Goal: Use online tool/utility: Utilize a website feature to perform a specific function

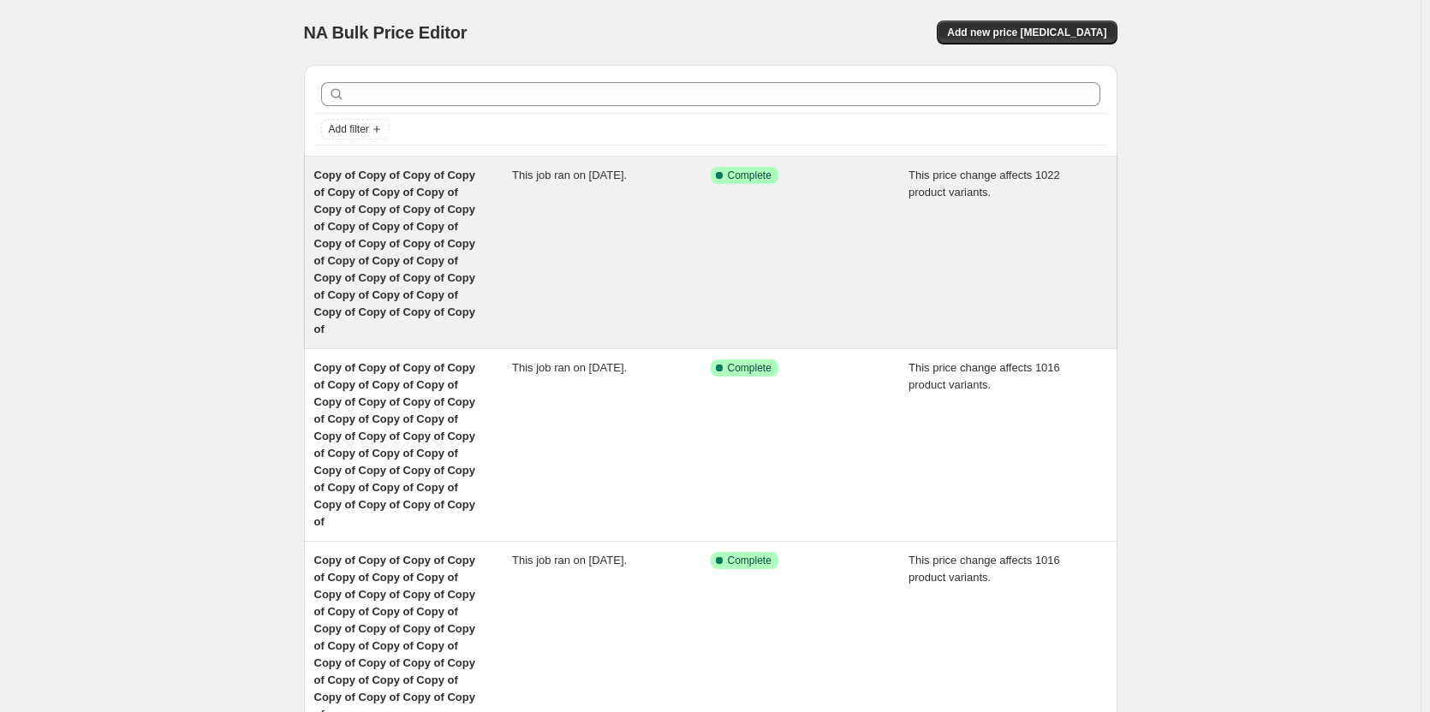
click at [433, 260] on span "Copy of Copy of Copy of Copy of Copy of Copy of Copy of Copy of Copy of Copy of…" at bounding box center [394, 252] width 161 height 167
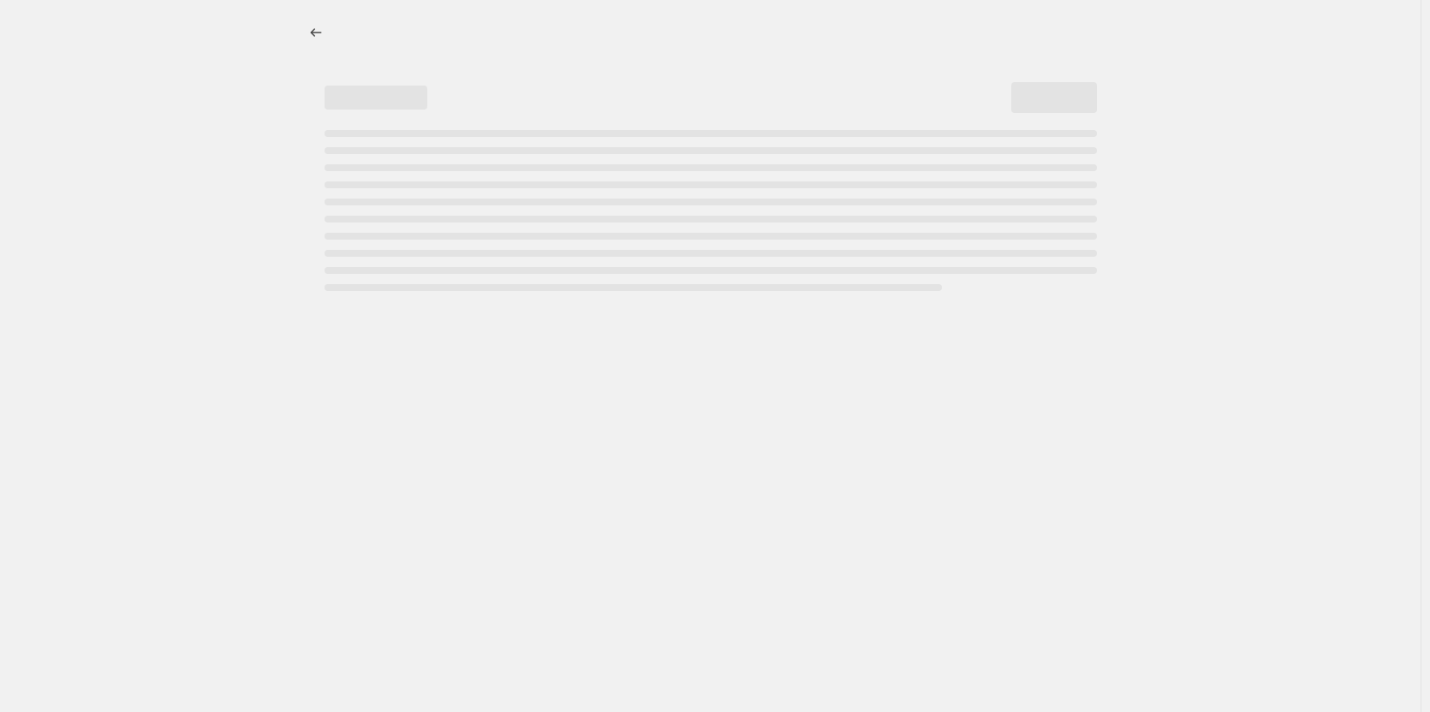
select select "margin"
select select "remove"
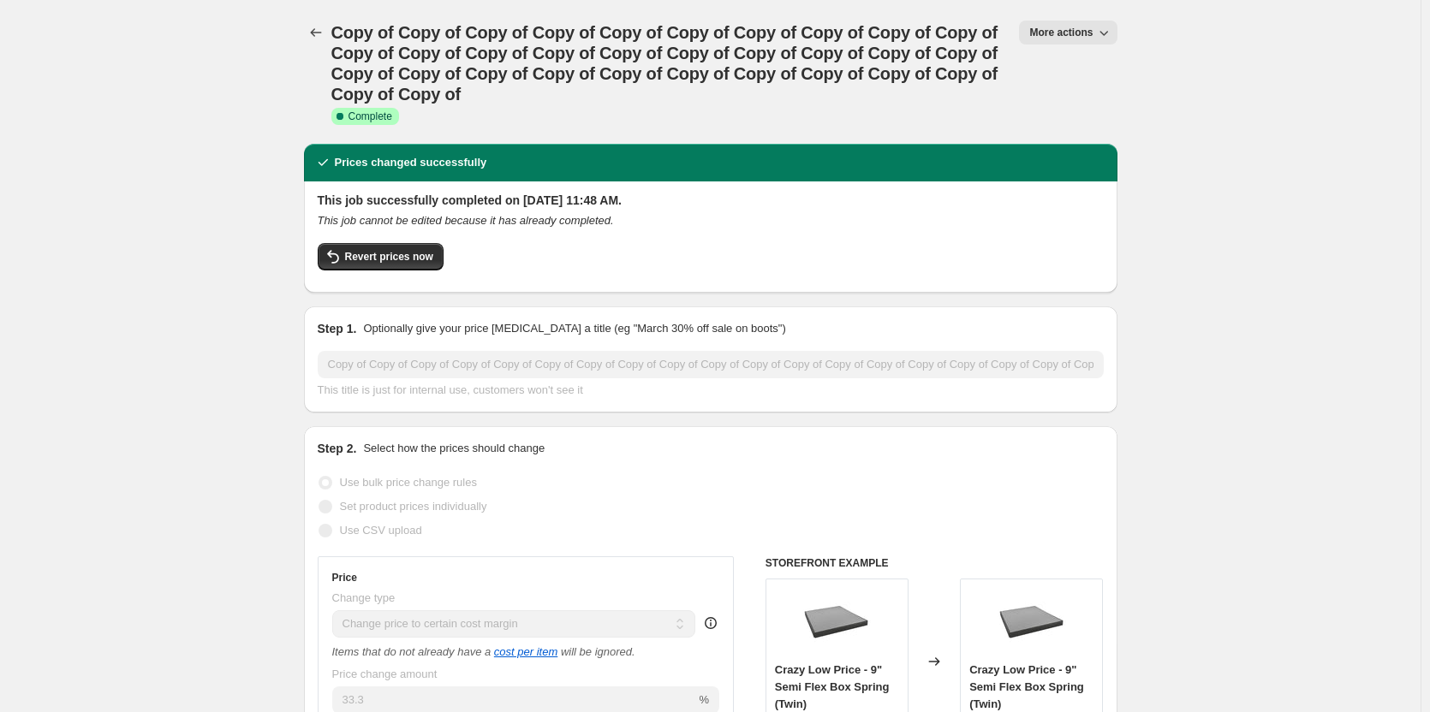
click at [1093, 35] on span "More actions" at bounding box center [1060, 33] width 63 height 14
click at [1074, 105] on span "Copy to new job" at bounding box center [1093, 97] width 113 height 17
select select "margin"
select select "remove"
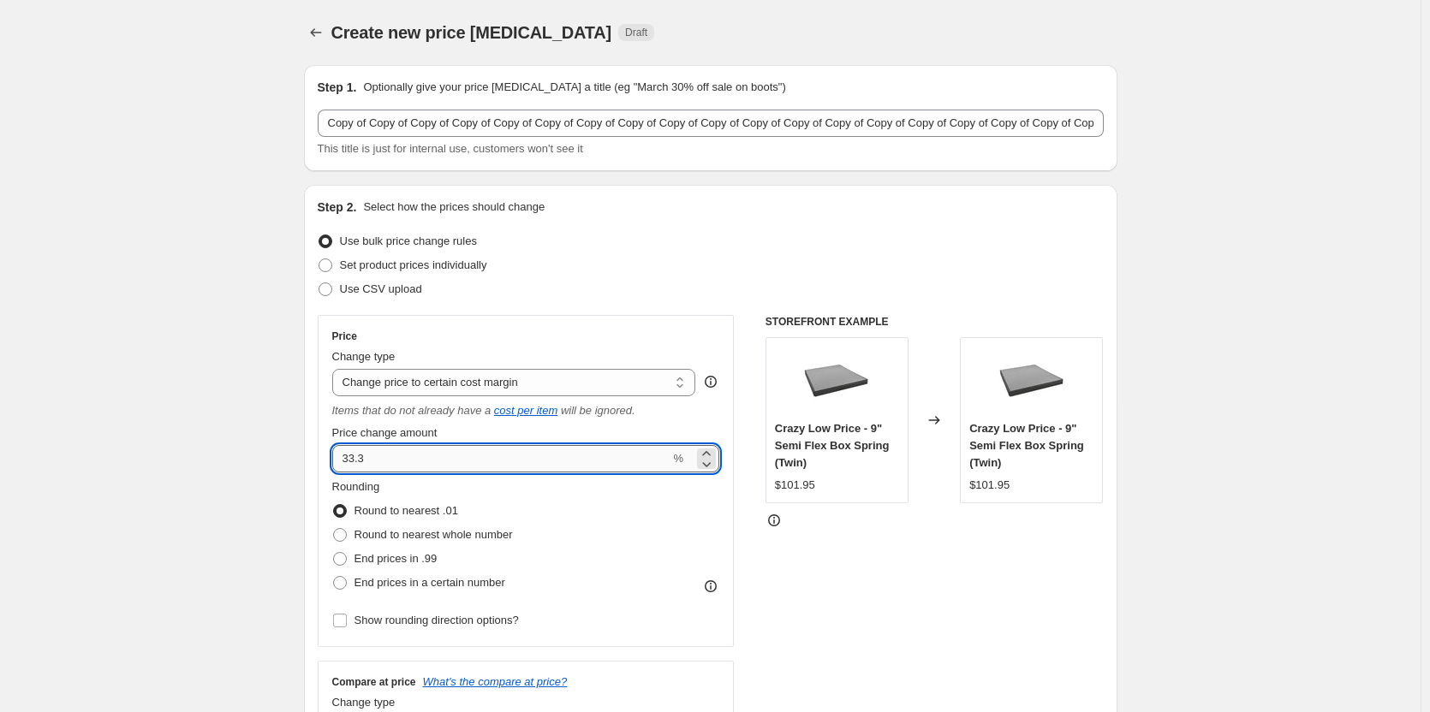
click at [402, 457] on input "33.3" at bounding box center [501, 458] width 338 height 27
type input "30"
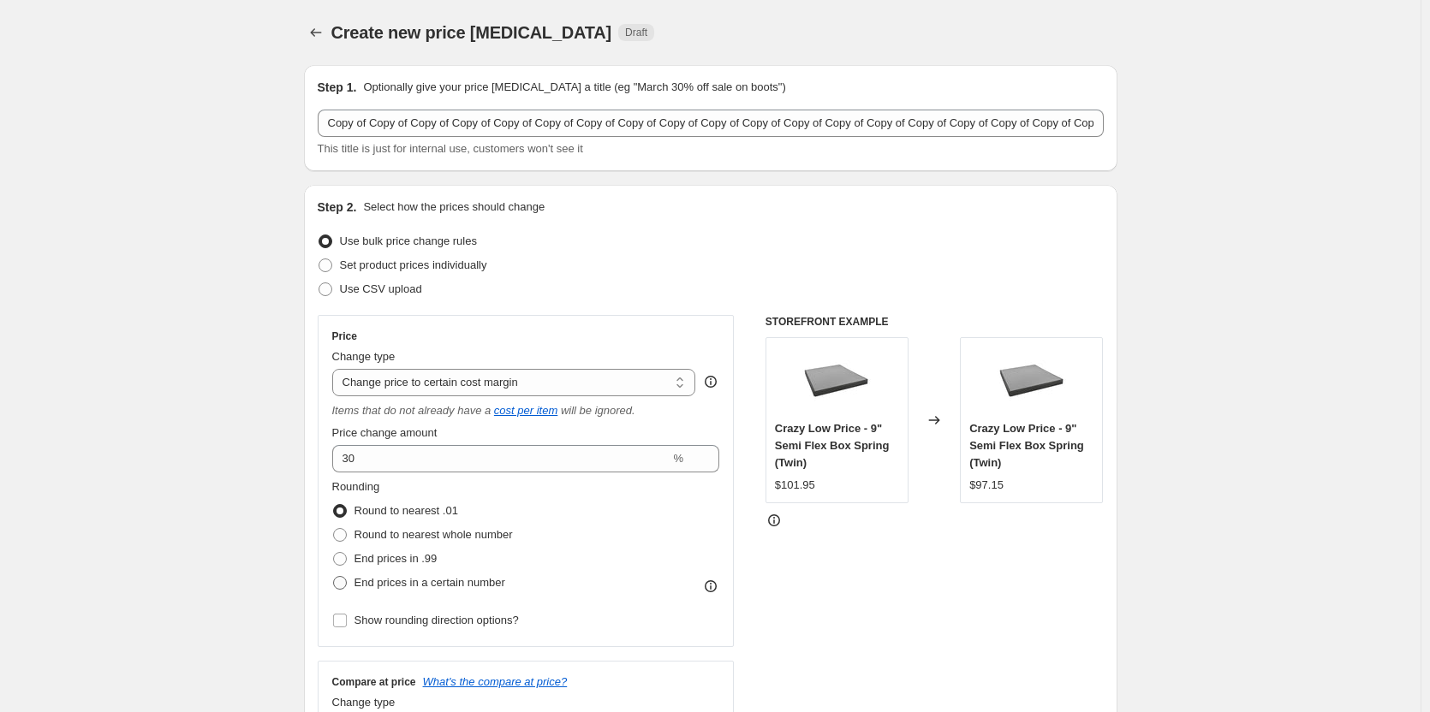
click at [344, 585] on span at bounding box center [340, 583] width 14 height 14
click at [334, 577] on input "End prices in a certain number" at bounding box center [333, 576] width 1 height 1
radio input "true"
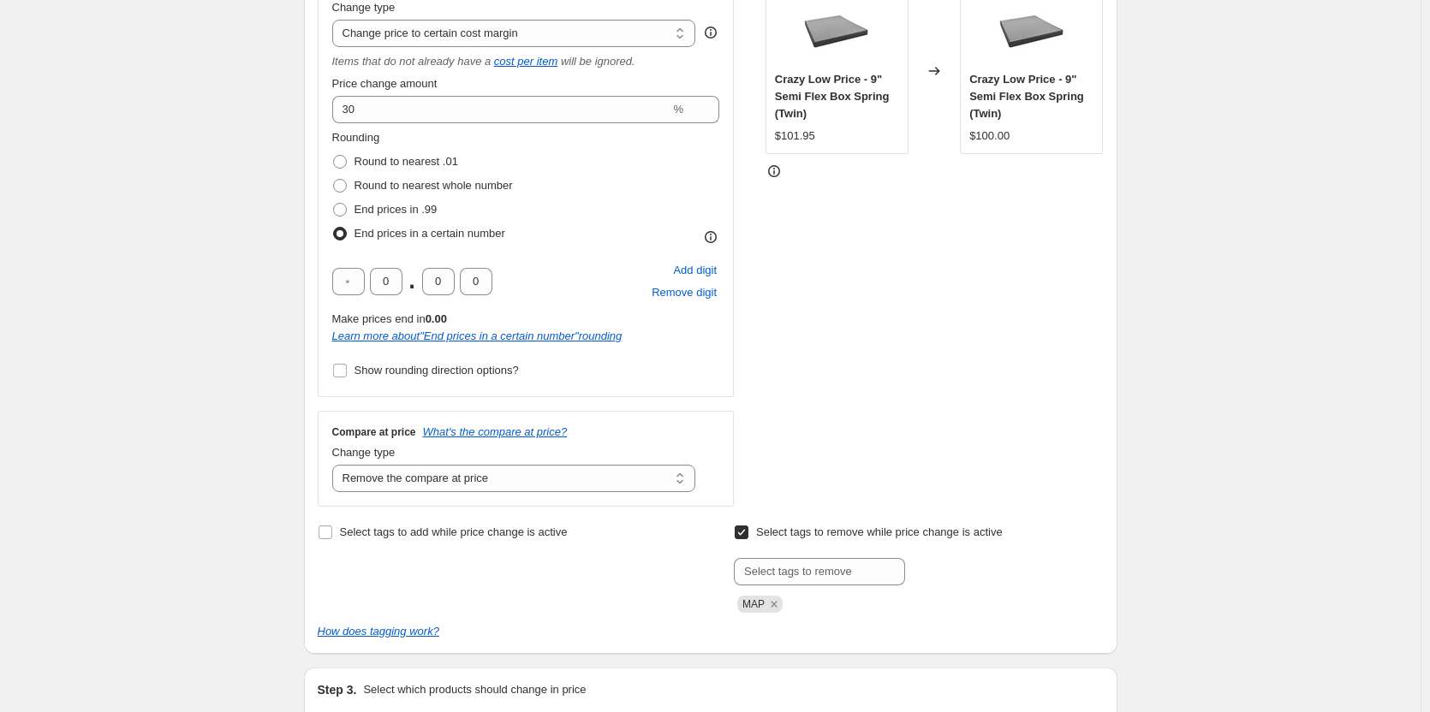
scroll to position [357, 0]
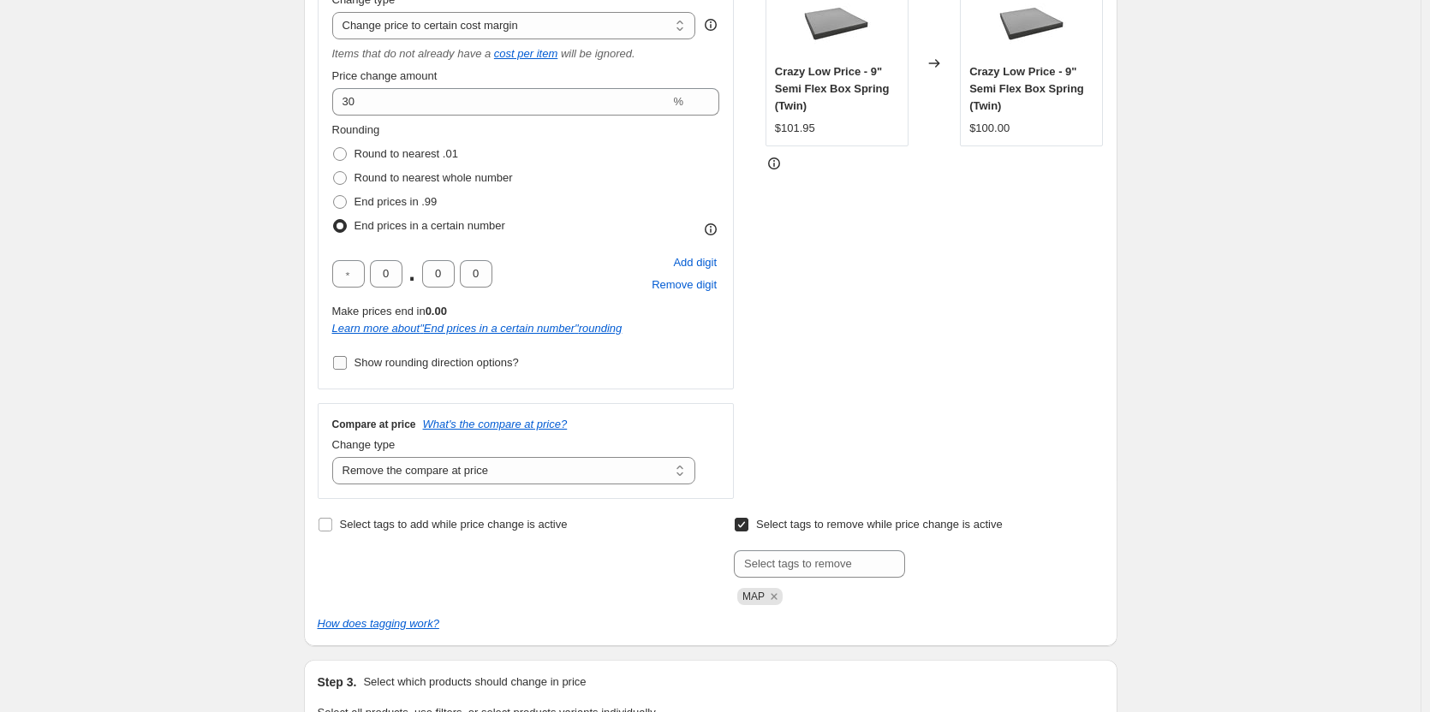
click at [347, 362] on input "Show rounding direction options?" at bounding box center [340, 363] width 14 height 14
checkbox input "true"
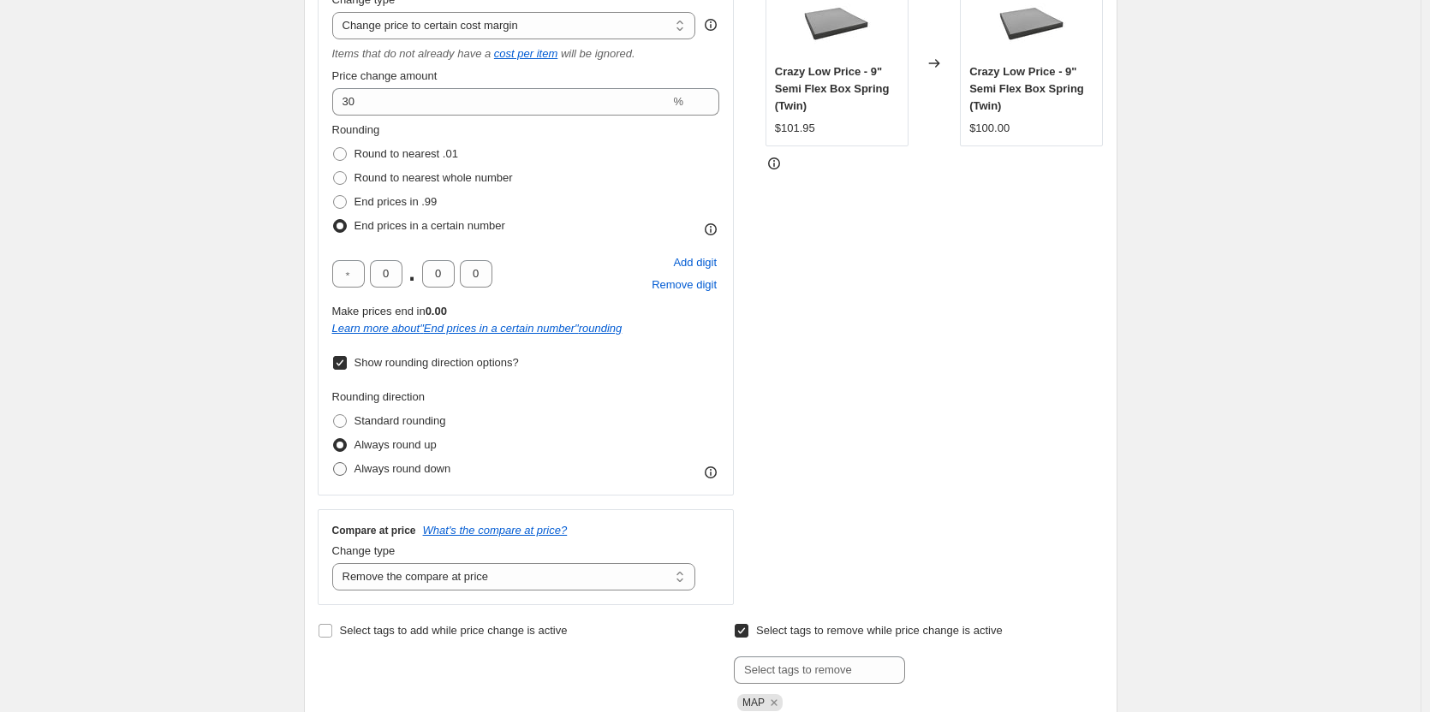
click at [343, 468] on span at bounding box center [340, 469] width 14 height 14
click at [334, 463] on input "Always round down" at bounding box center [333, 462] width 1 height 1
radio input "true"
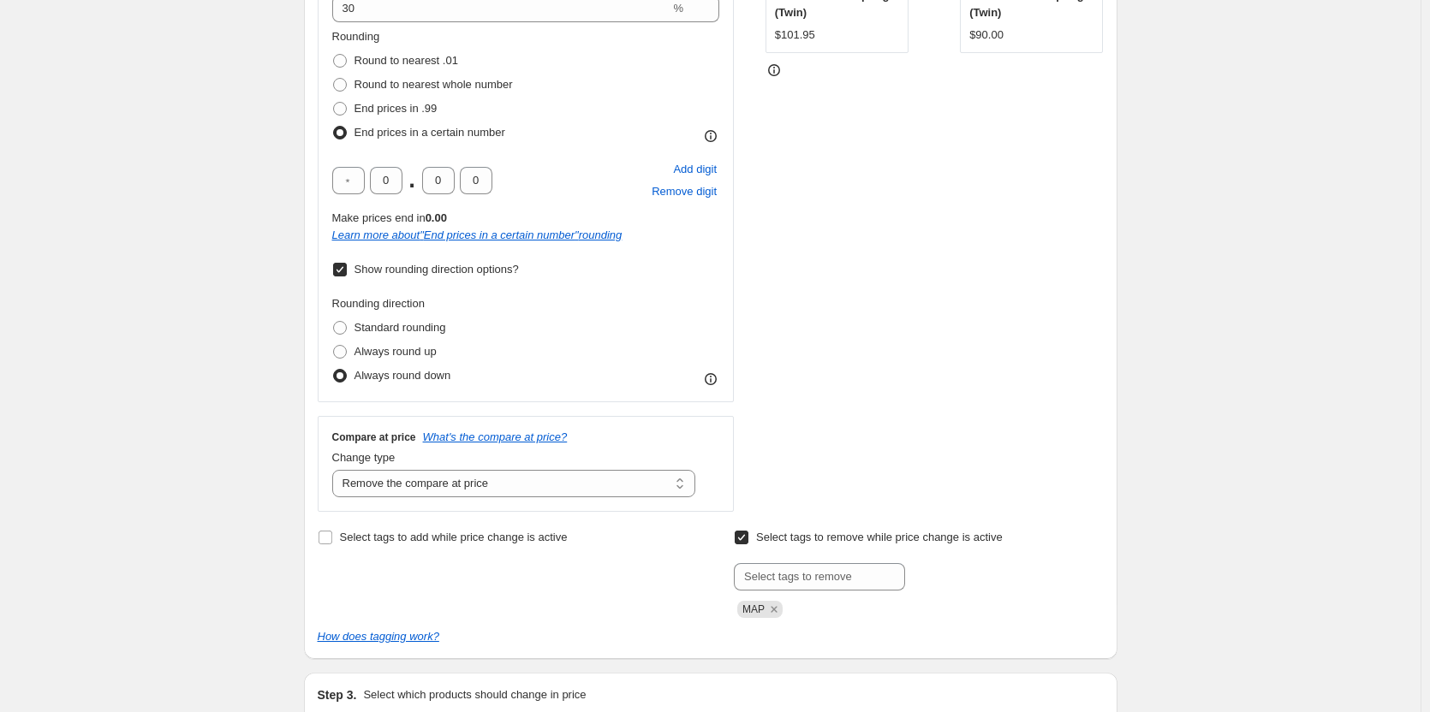
scroll to position [0, 0]
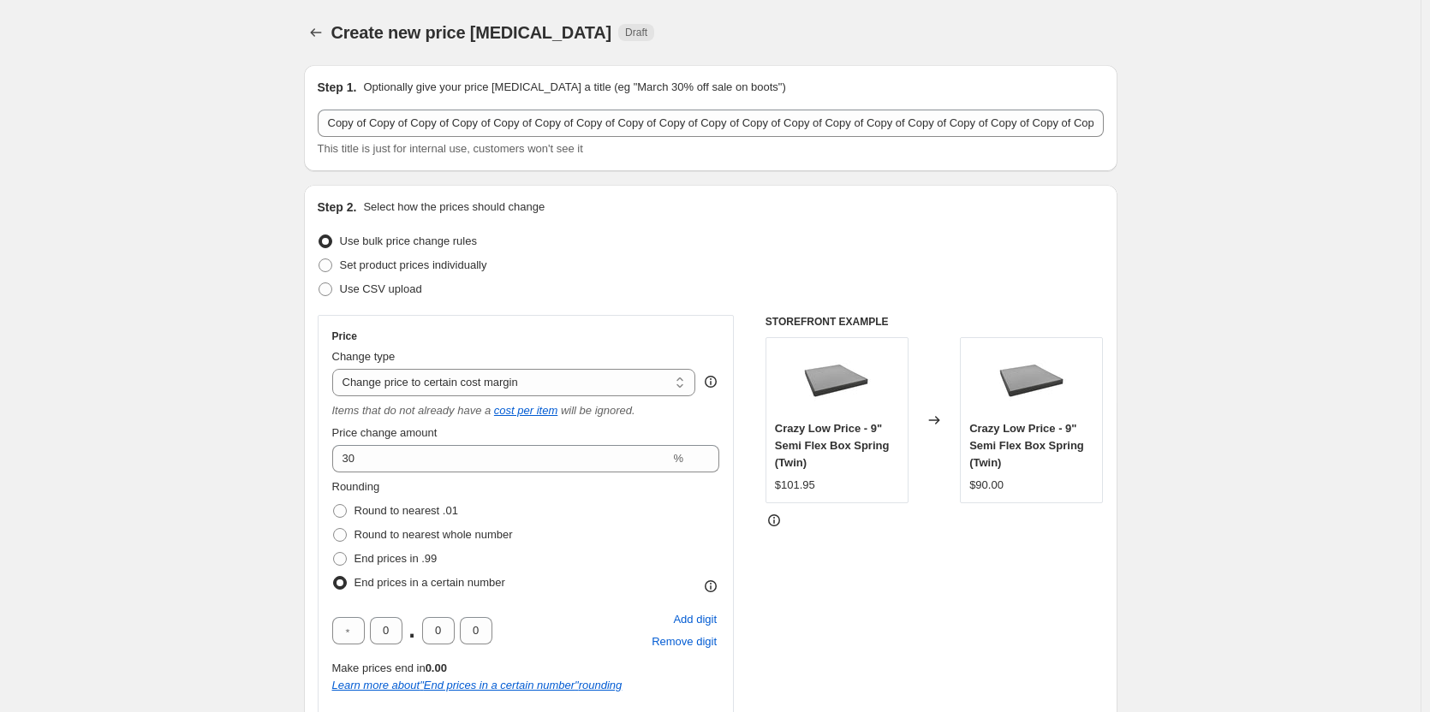
drag, startPoint x: 1390, startPoint y: 112, endPoint x: 1352, endPoint y: 372, distance: 262.2
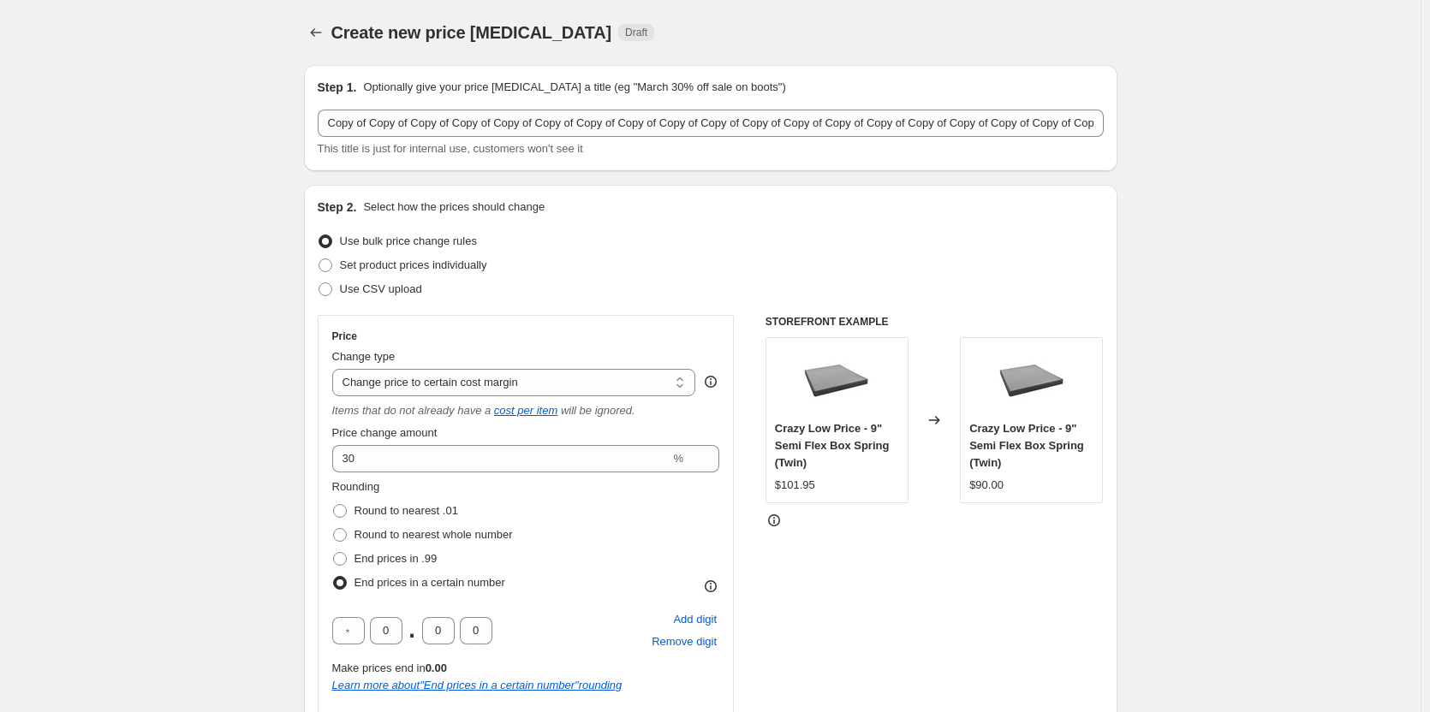
scroll to position [1330, 0]
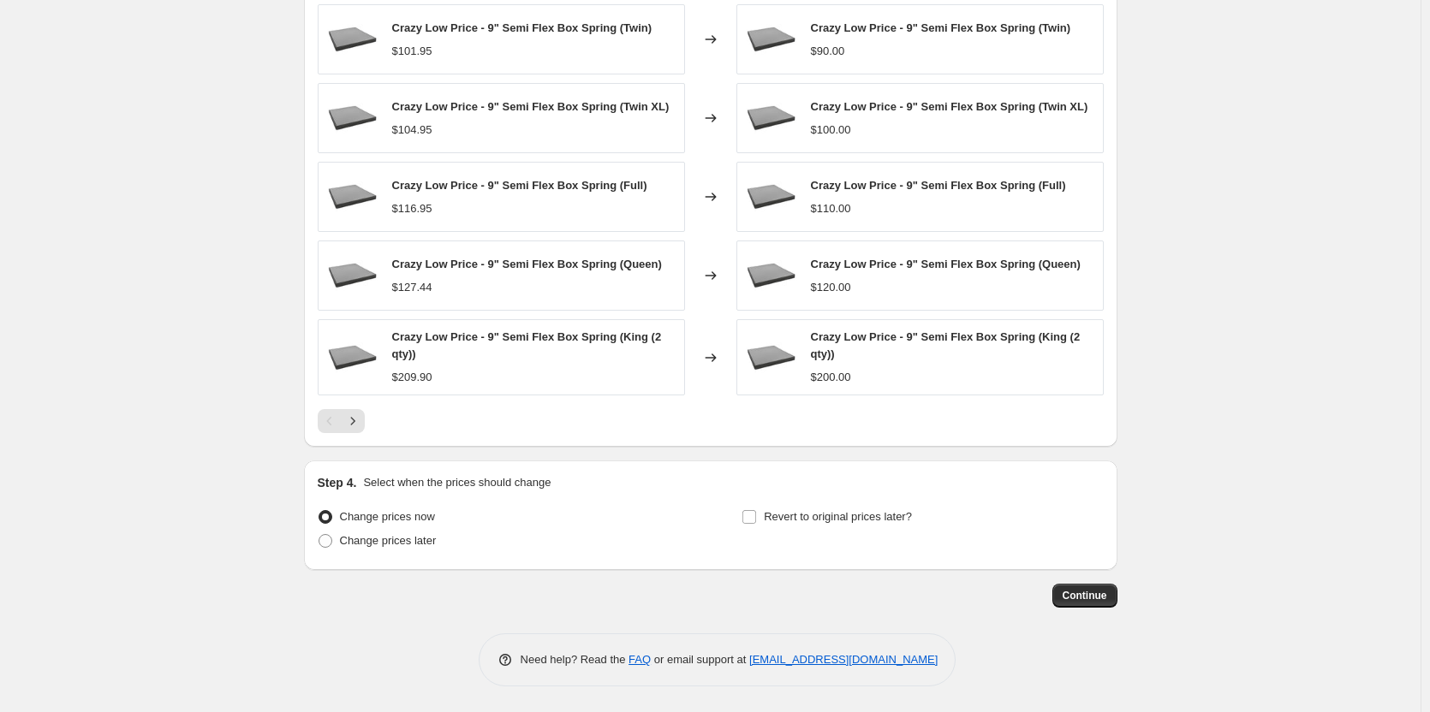
drag, startPoint x: 1084, startPoint y: 600, endPoint x: 1305, endPoint y: 489, distance: 247.4
click at [1096, 595] on span "Continue" at bounding box center [1085, 596] width 45 height 14
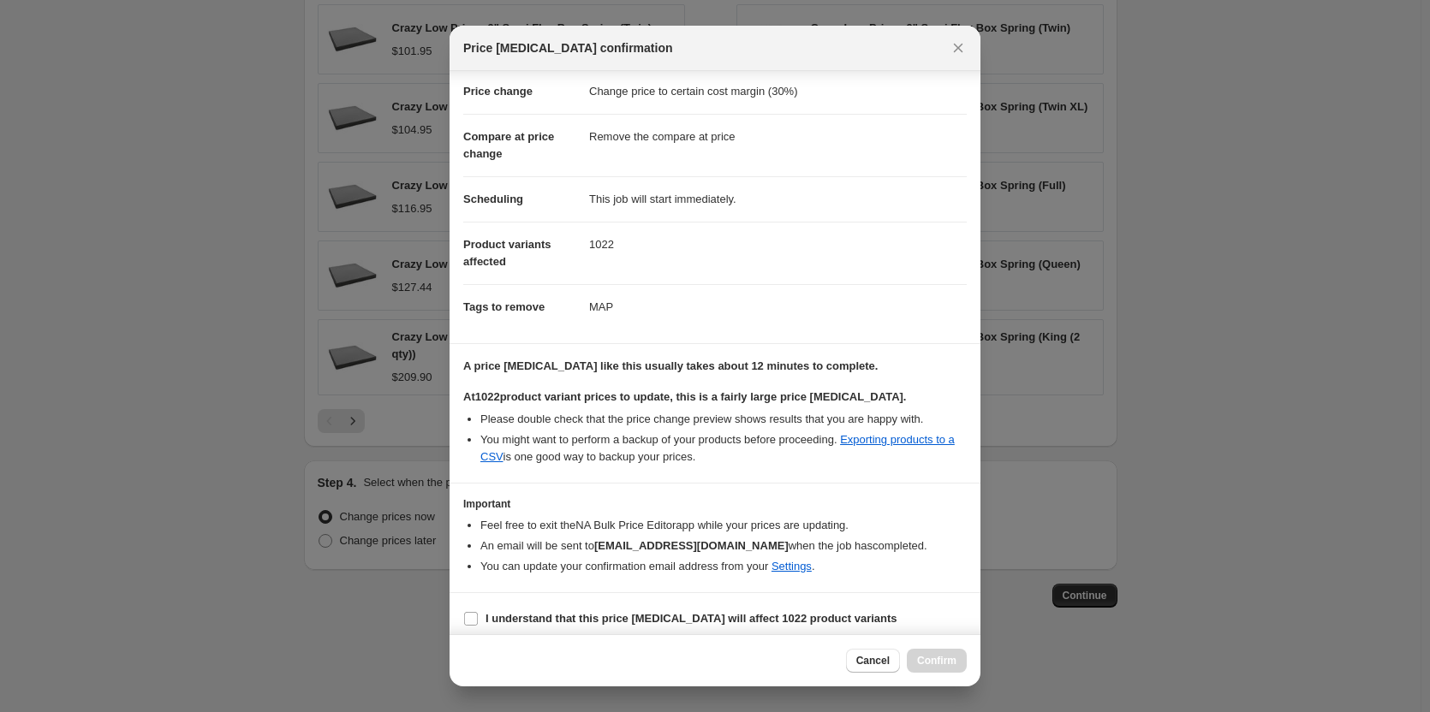
scroll to position [94, 0]
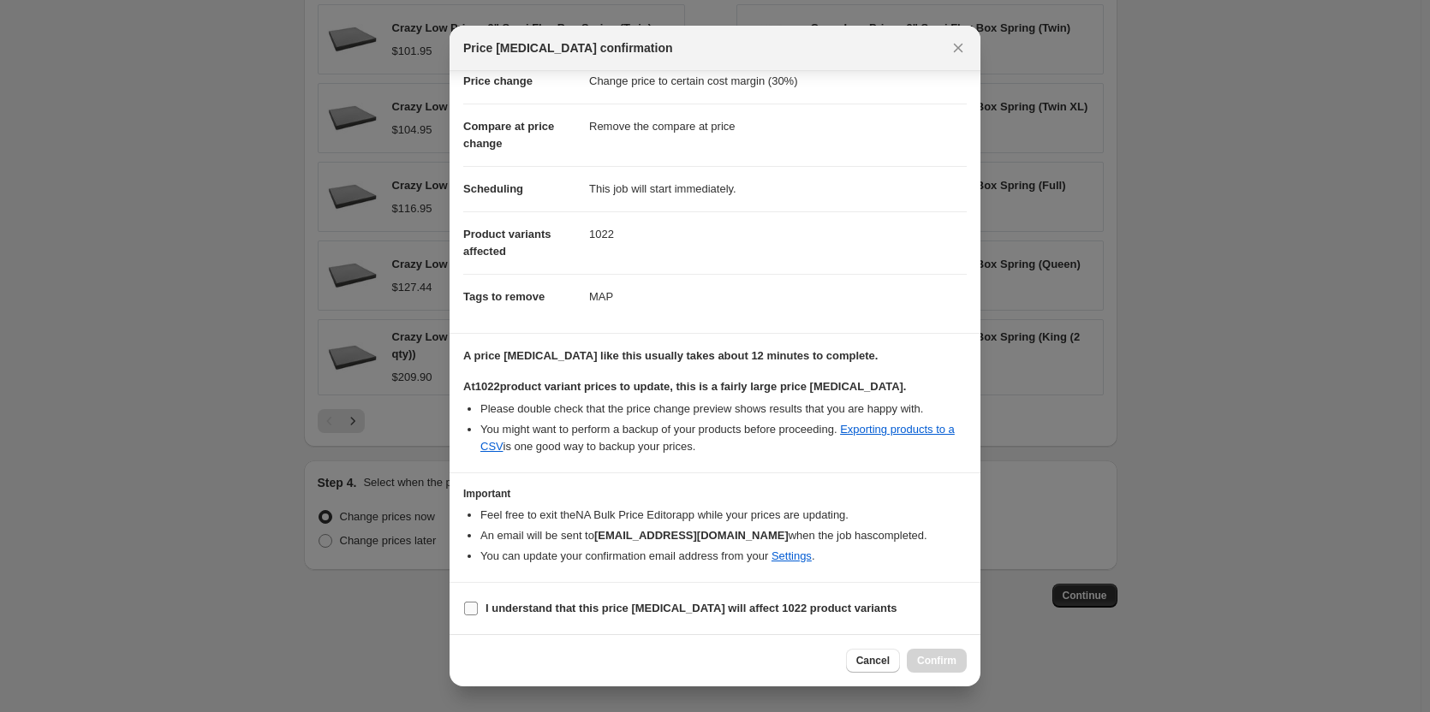
click at [465, 610] on input "I understand that this price change job will affect 1022 product variants" at bounding box center [471, 609] width 14 height 14
checkbox input "true"
click at [933, 669] on button "Confirm" at bounding box center [937, 661] width 60 height 24
type input "Copy of Copy of Copy of Copy of Copy of Copy of Copy of Copy of Copy of Copy of…"
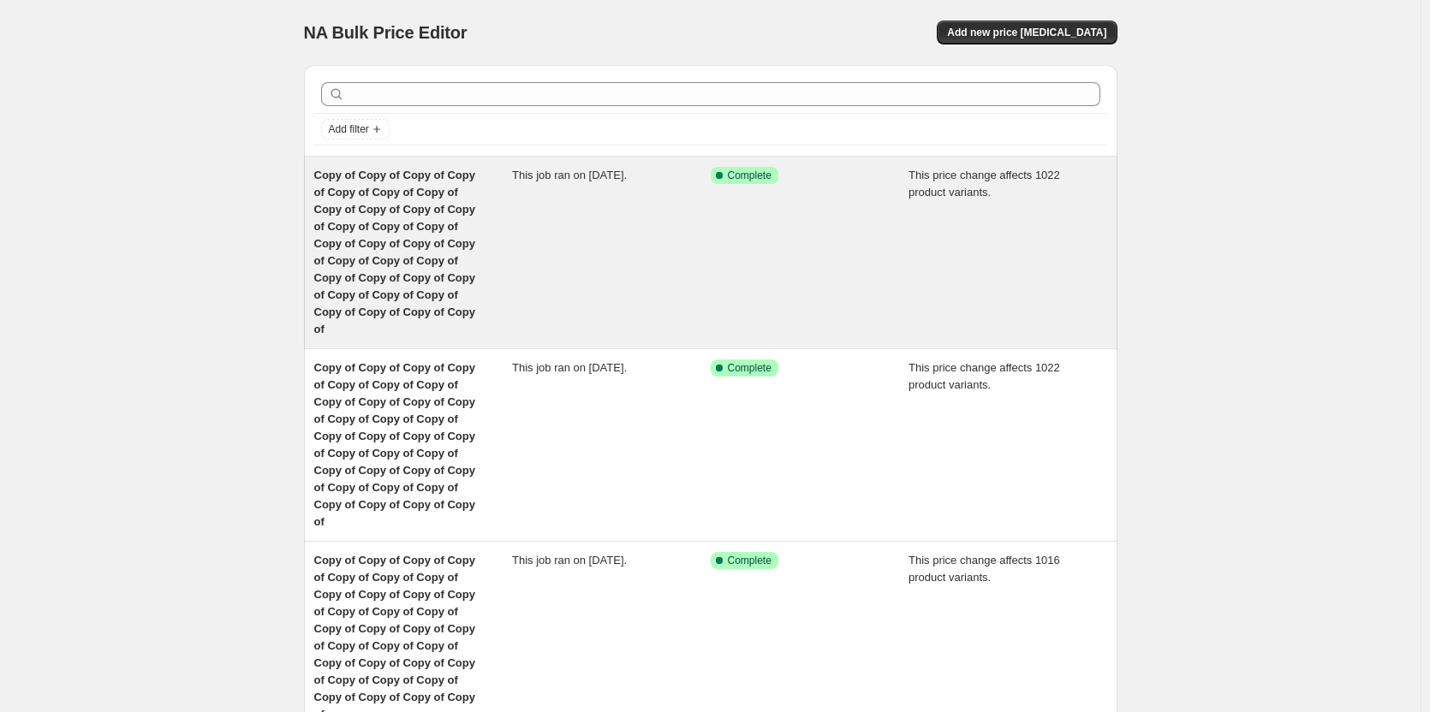
click at [371, 220] on span "Copy of Copy of Copy of Copy of Copy of Copy of Copy of Copy of Copy of Copy of…" at bounding box center [394, 252] width 161 height 167
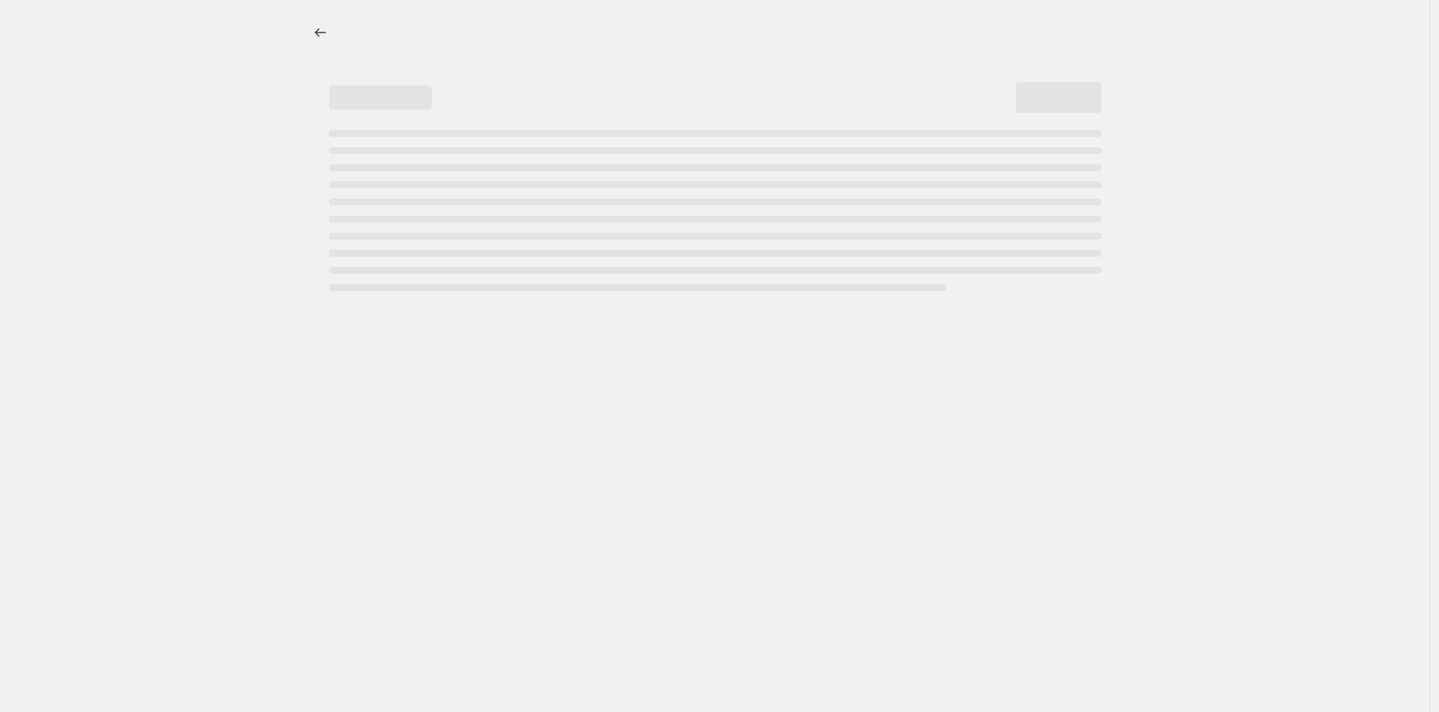
select select "margin"
select select "remove"
